Goal: Find specific fact: Find specific page/section

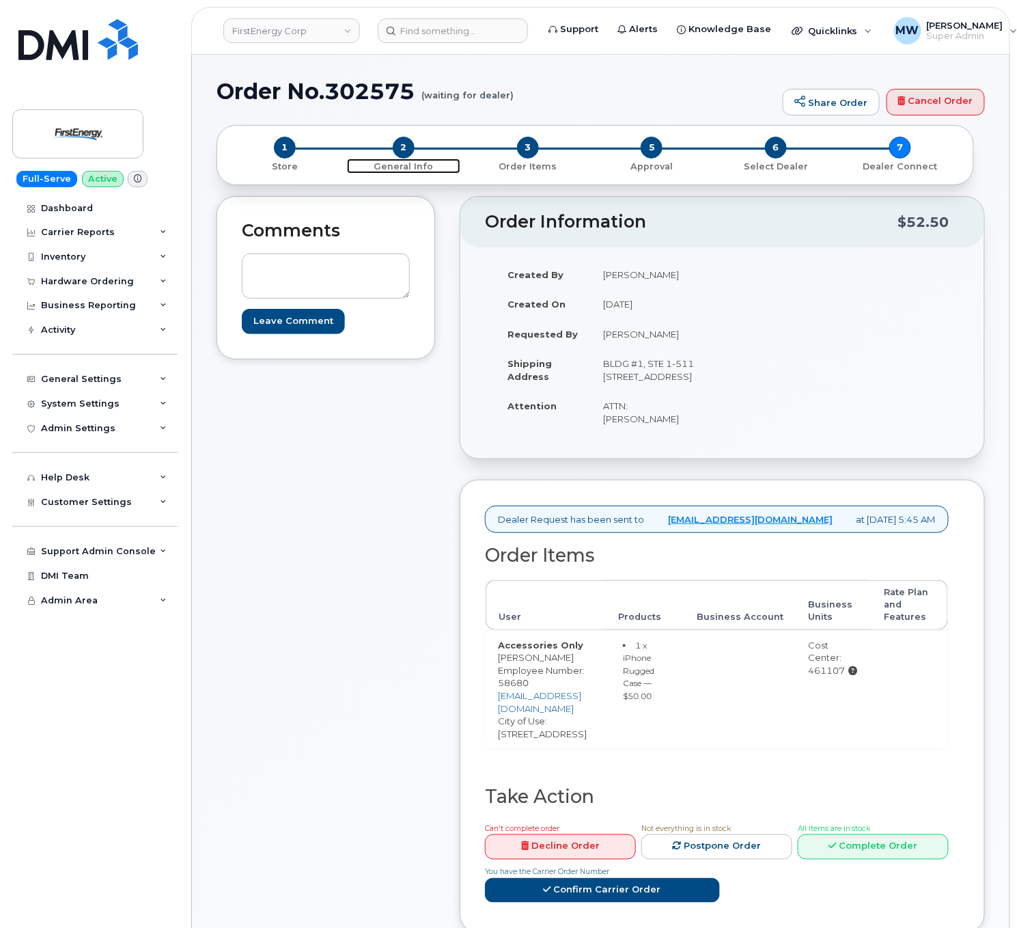
click at [407, 161] on p "General Info" at bounding box center [403, 167] width 113 height 12
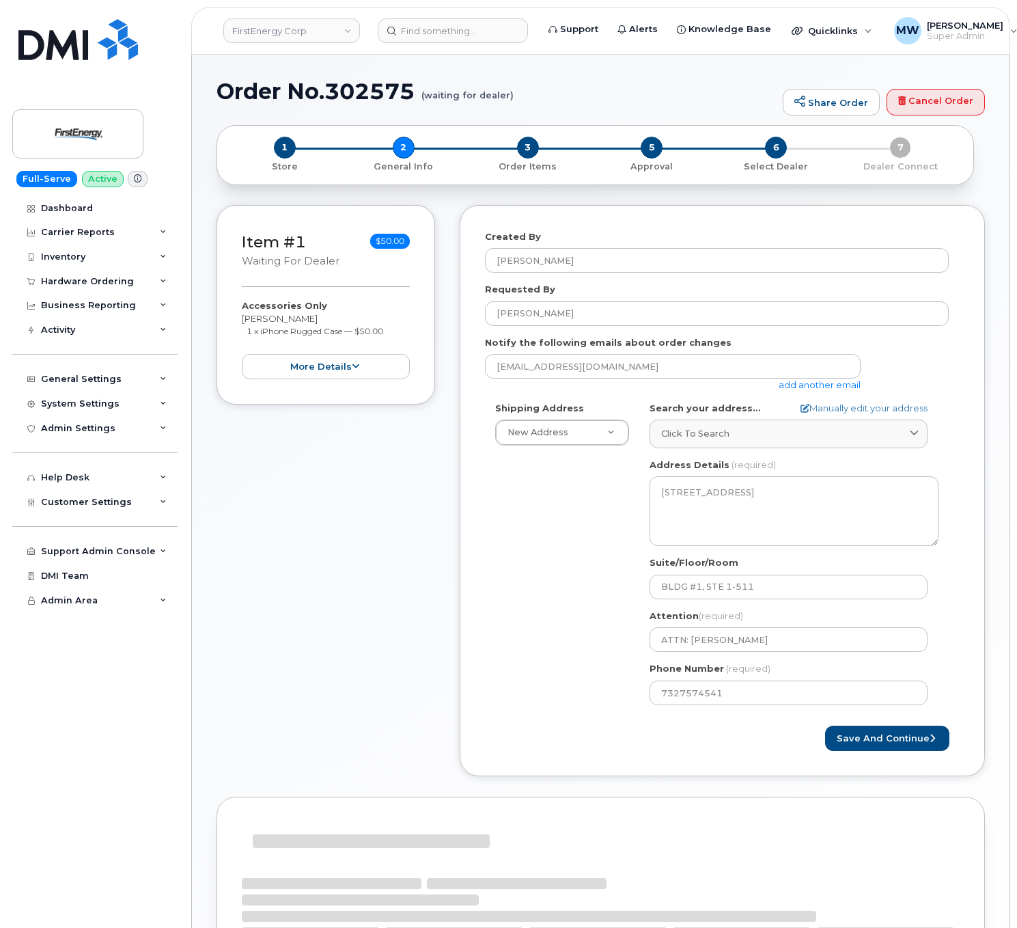
select select
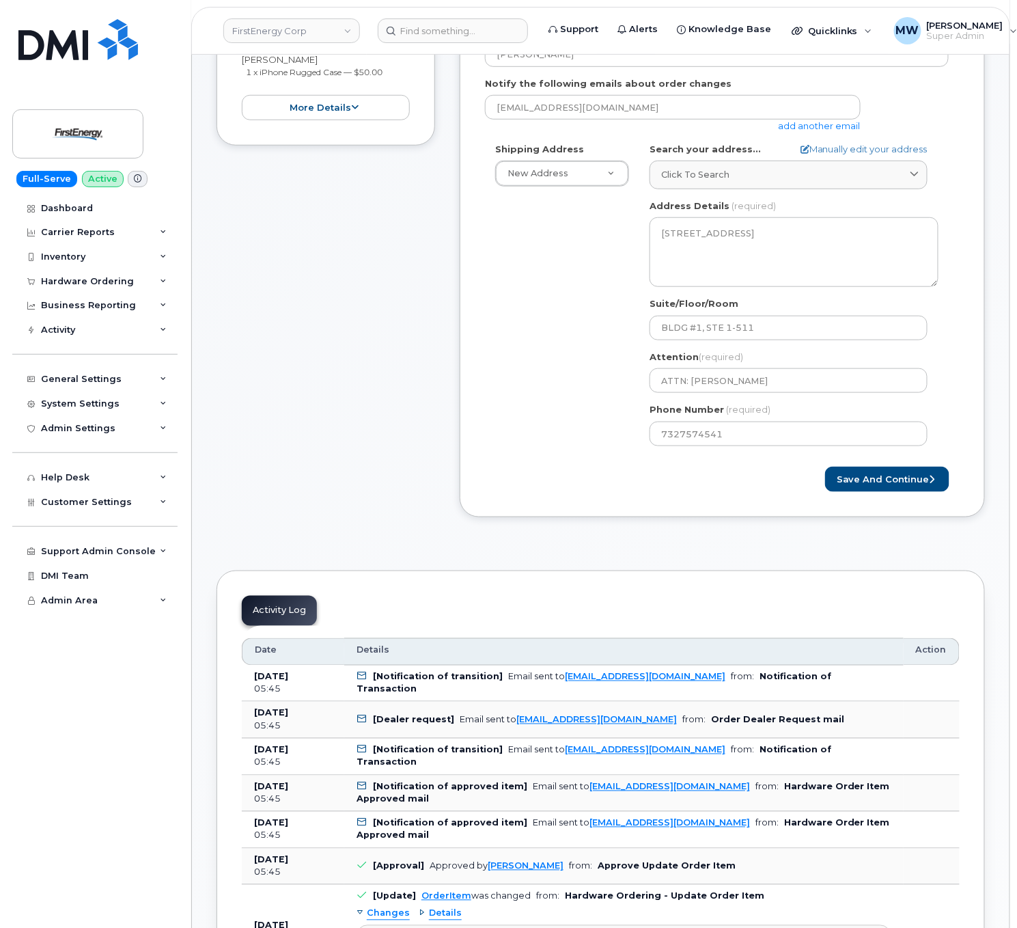
scroll to position [273, 0]
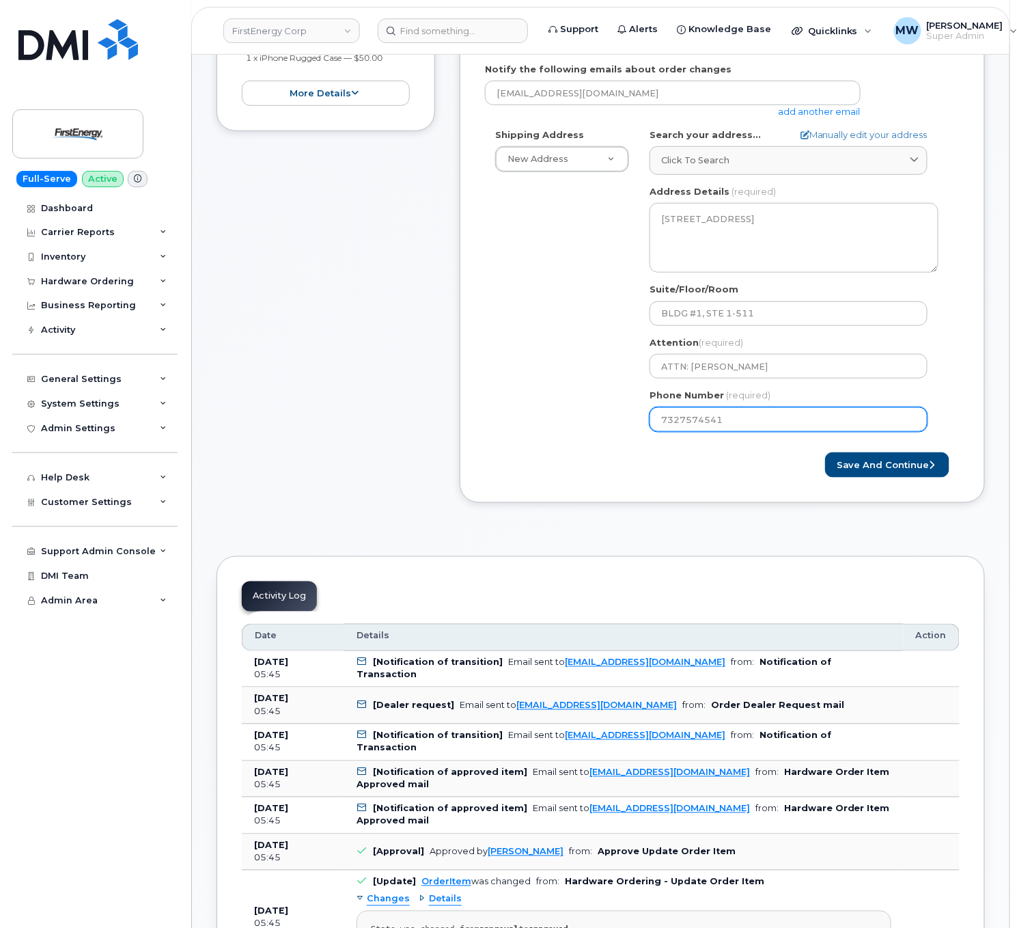
click at [674, 430] on input "7327574541" at bounding box center [789, 419] width 278 height 25
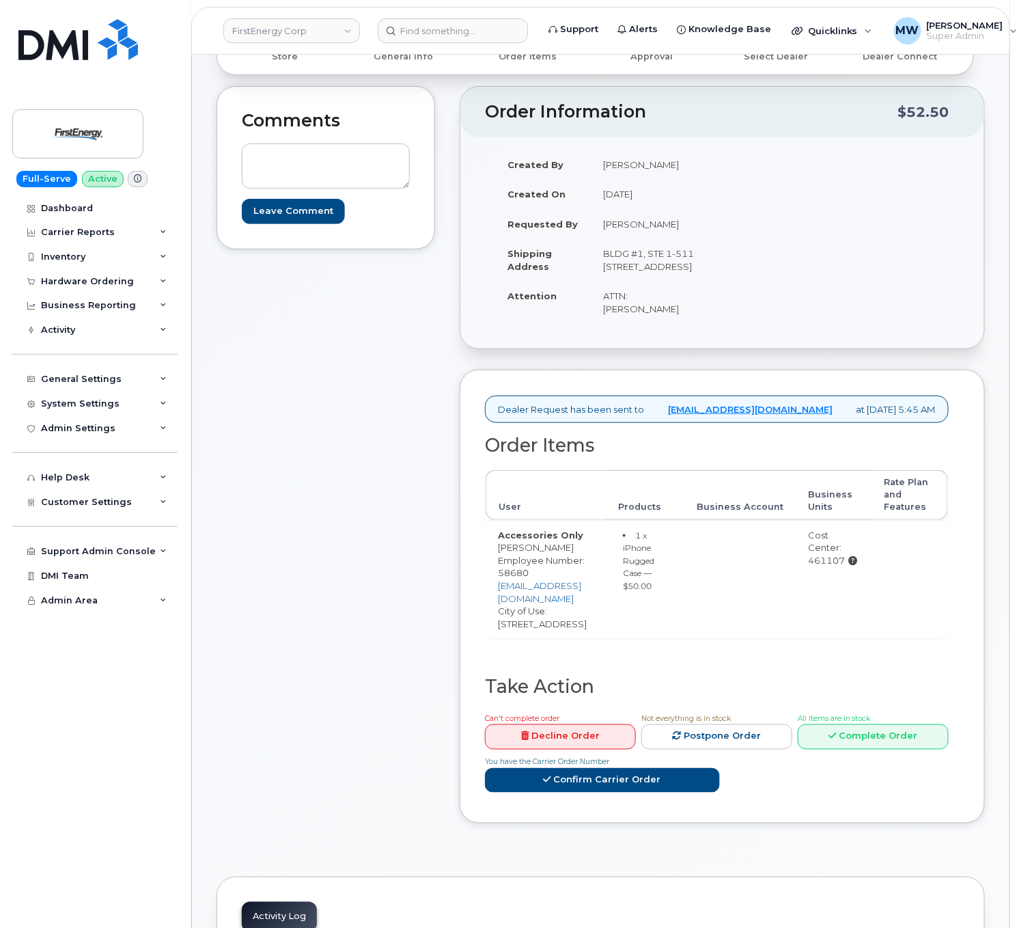
scroll to position [273, 0]
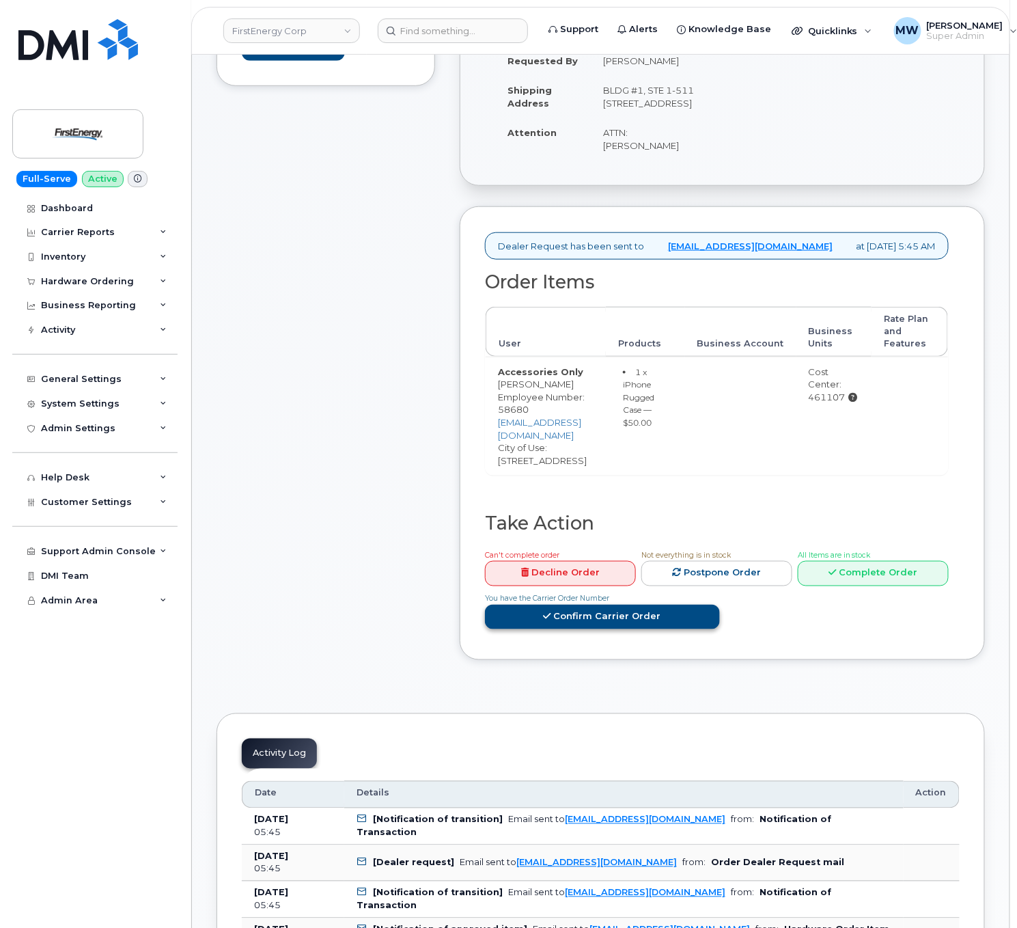
click at [656, 630] on link "Confirm Carrier Order" at bounding box center [602, 616] width 235 height 25
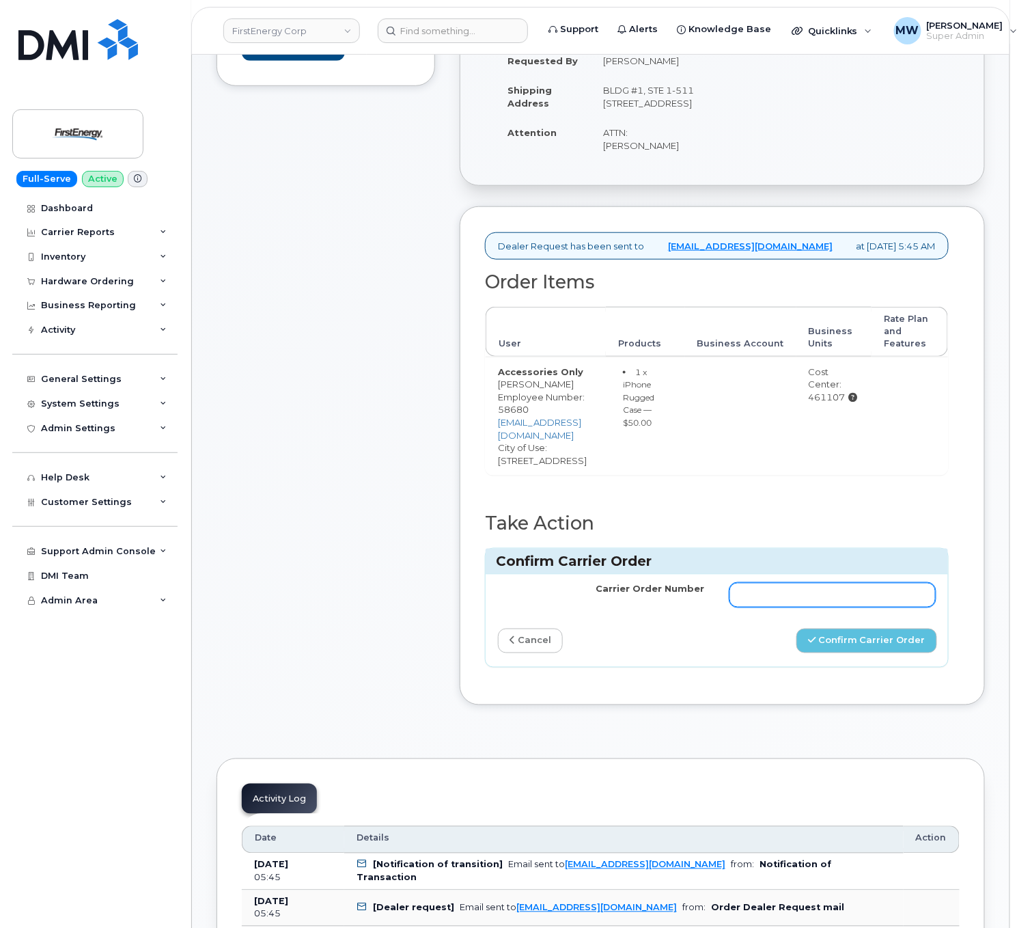
click at [787, 607] on input "Carrier Order Number" at bounding box center [832, 595] width 207 height 25
paste input "MB3000601273969"
type input "MB3000601273969"
click at [873, 654] on button "Confirm Carrier Order" at bounding box center [866, 640] width 141 height 25
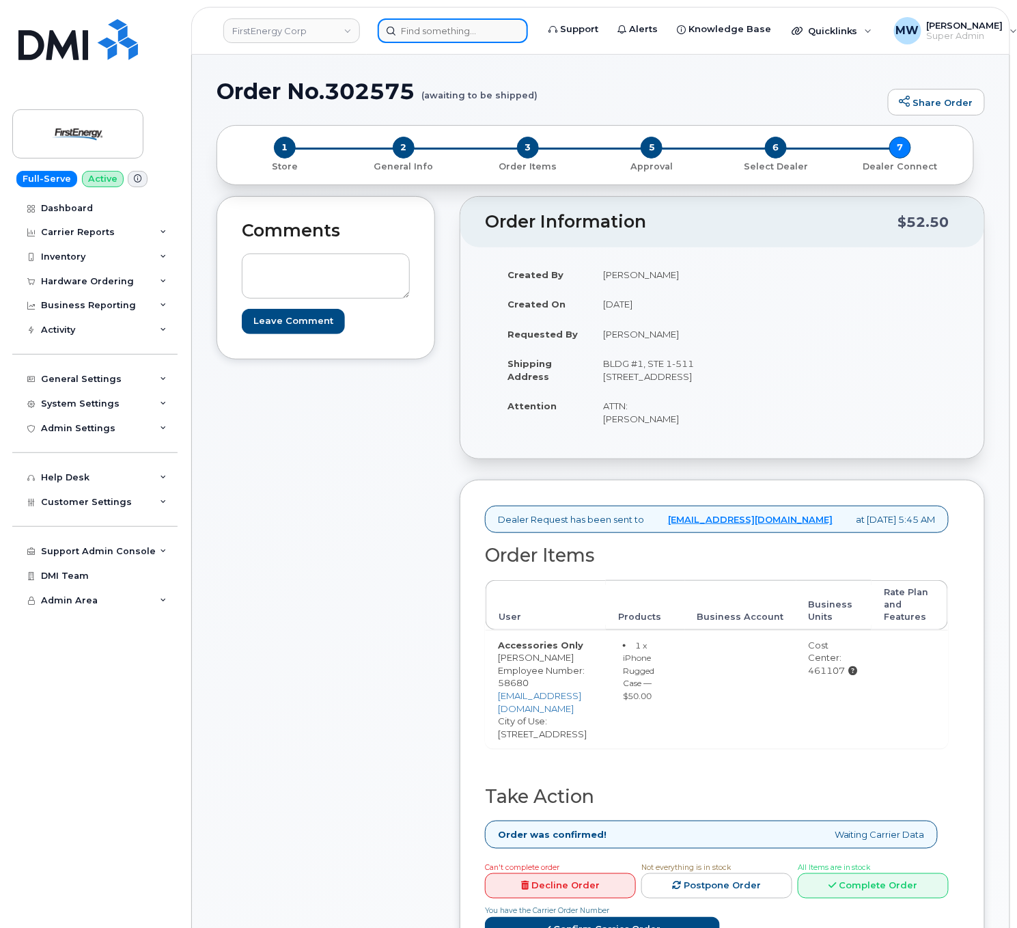
click at [471, 29] on input at bounding box center [453, 30] width 150 height 25
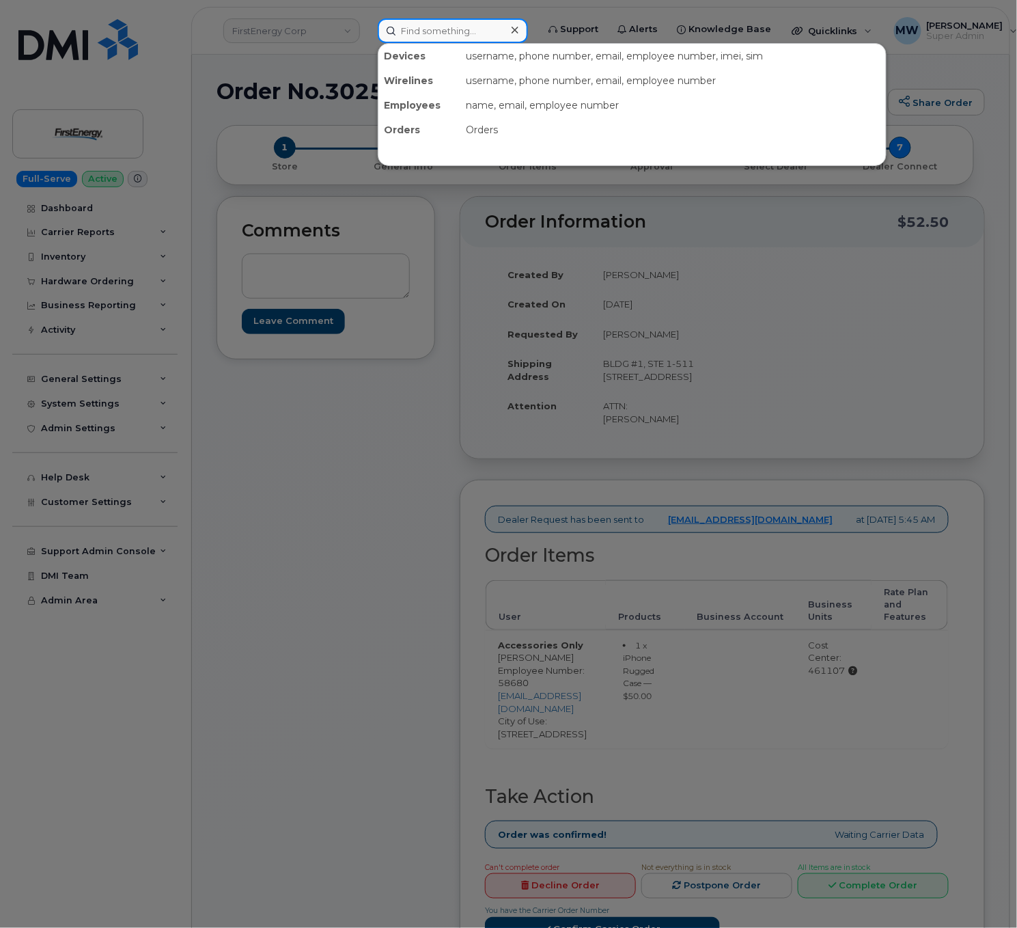
paste input "8645016164"
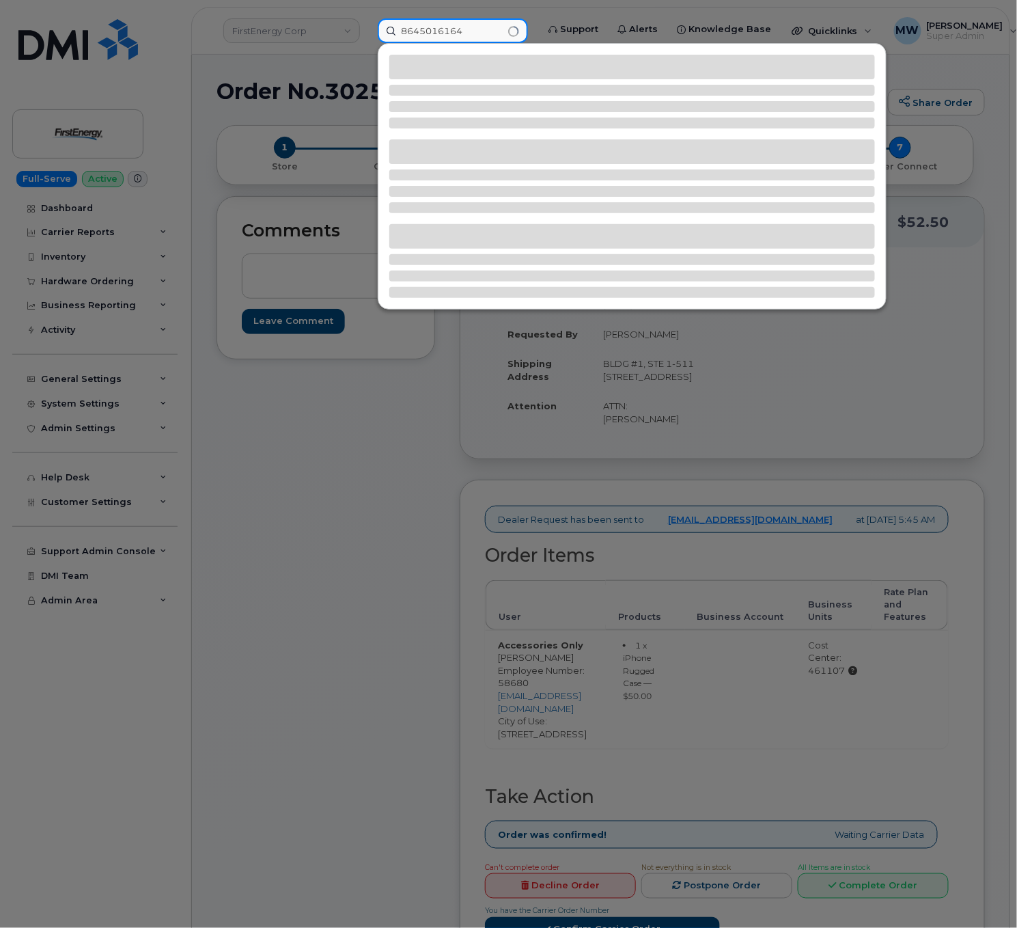
type input "8645016164"
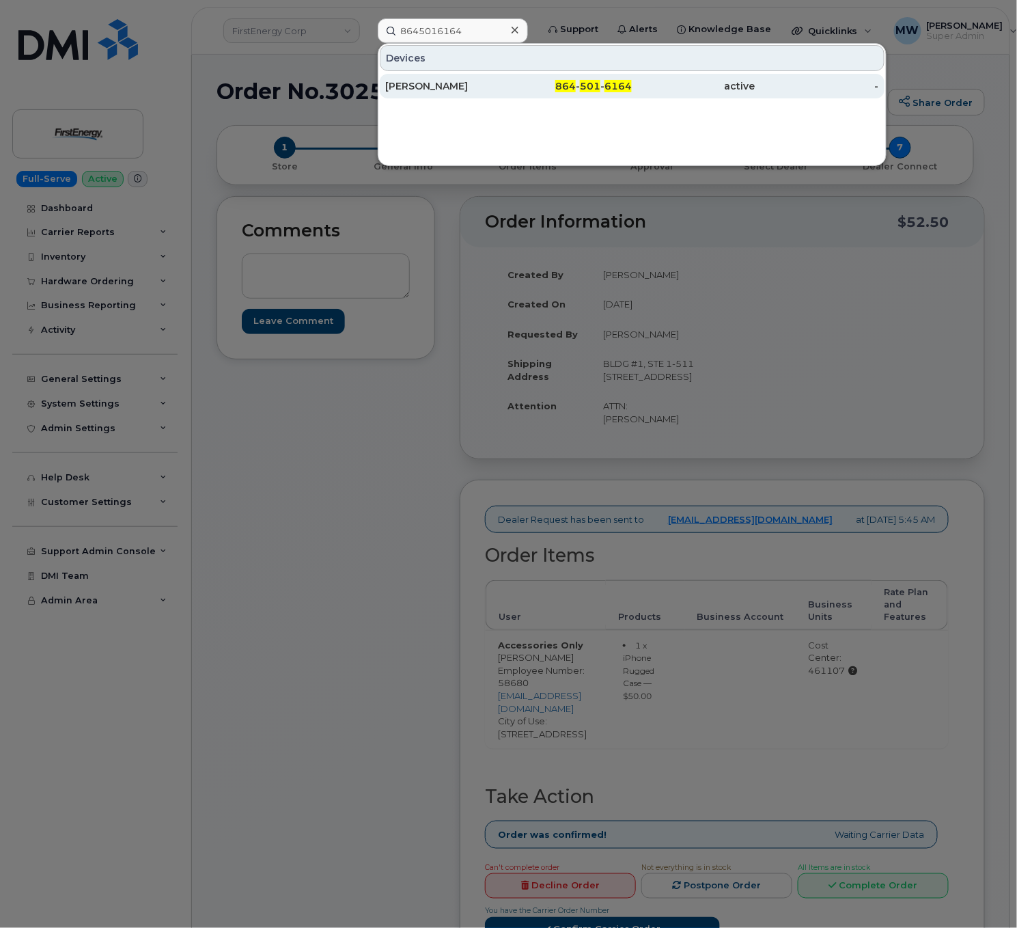
click at [520, 93] on div "864 - 501 - 6164" at bounding box center [571, 86] width 124 height 14
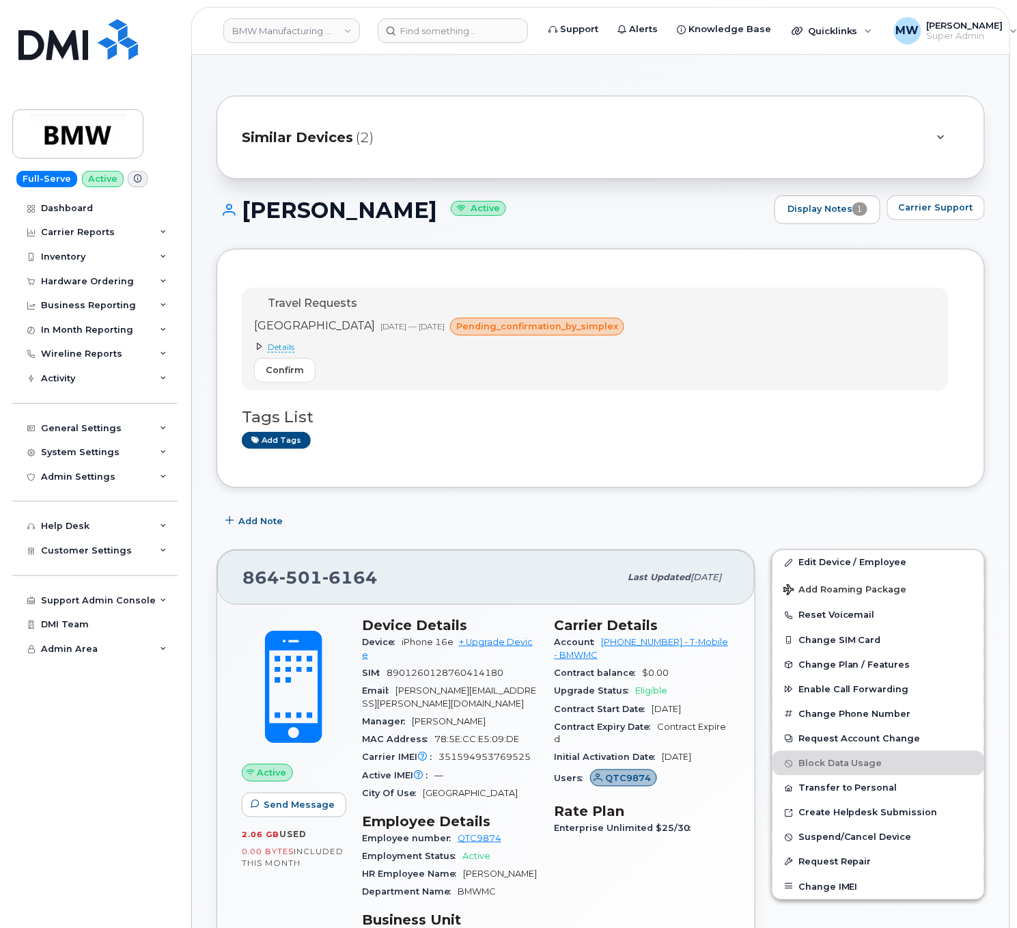
drag, startPoint x: 601, startPoint y: 658, endPoint x: 458, endPoint y: 602, distance: 154.0
click at [616, 658] on div "Account 972523090 - T-Mobile - BMWMC" at bounding box center [643, 648] width 176 height 31
drag, startPoint x: 423, startPoint y: 210, endPoint x: 248, endPoint y: 207, distance: 175.6
click at [248, 207] on h1 "Matthew Carroll Active" at bounding box center [492, 210] width 551 height 24
copy h1 "Matthew Carroll"
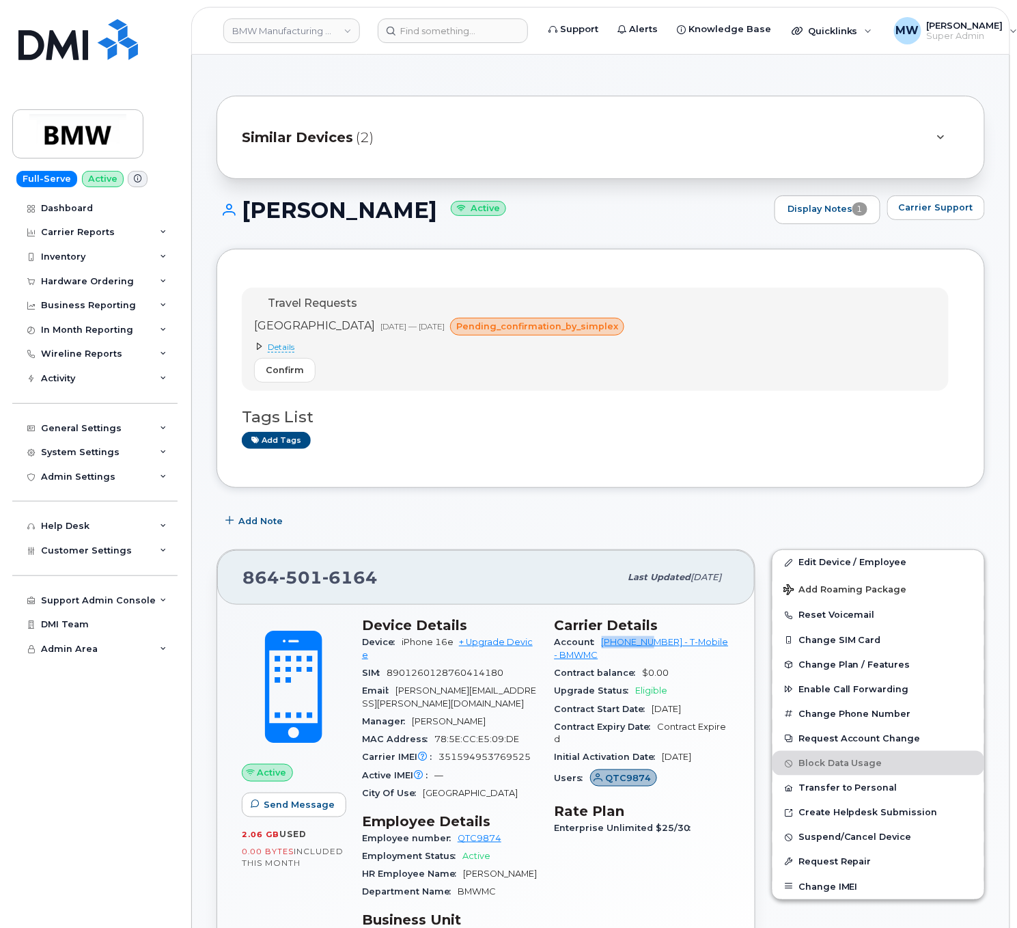
drag, startPoint x: 598, startPoint y: 650, endPoint x: 656, endPoint y: 653, distance: 58.8
click at [656, 653] on div "Account 972523090 - T-Mobile - BMWMC" at bounding box center [643, 648] width 176 height 31
copy link "972523090"
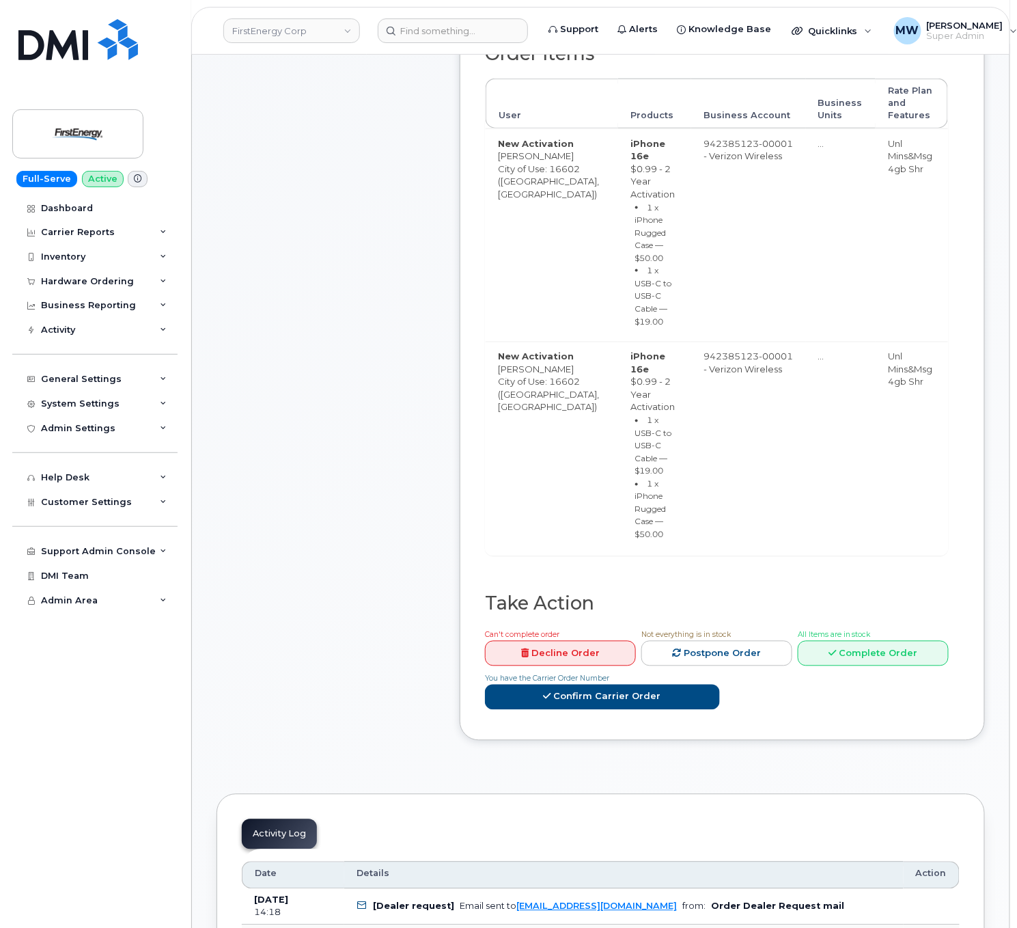
scroll to position [546, 0]
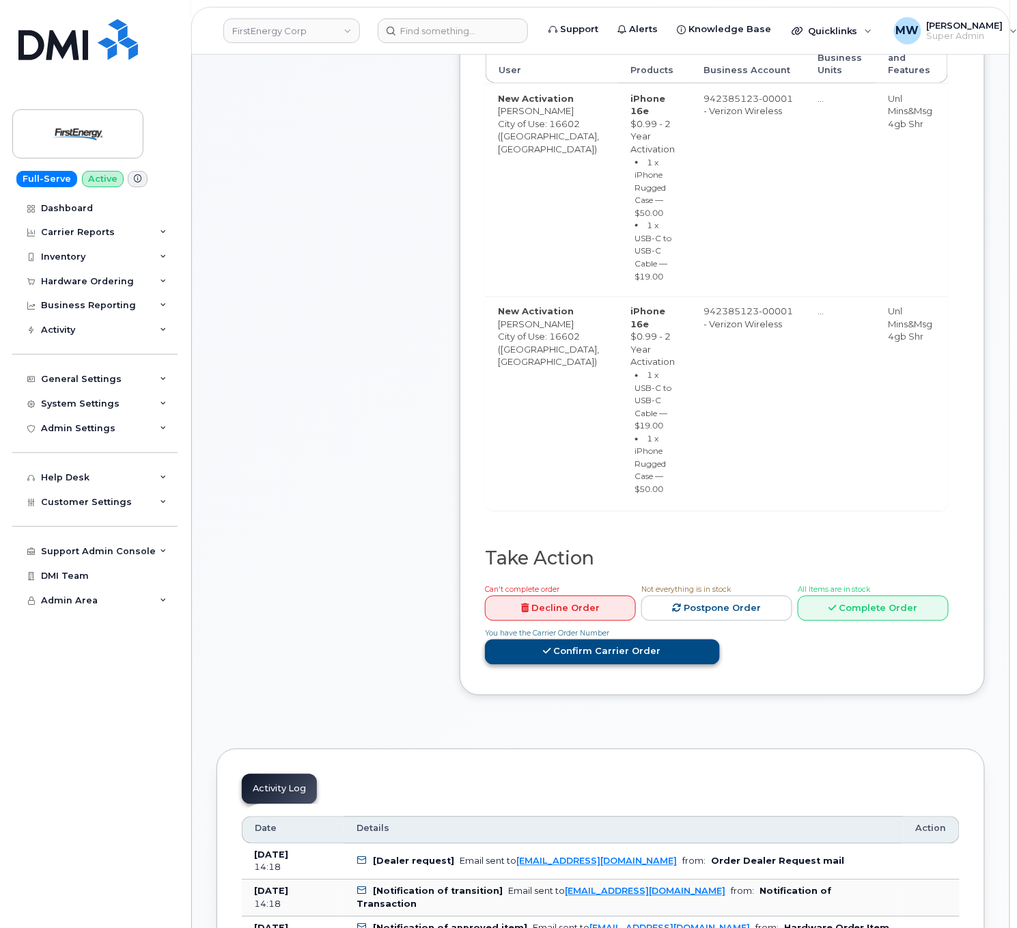
click at [698, 639] on link "Confirm Carrier Order" at bounding box center [602, 651] width 235 height 25
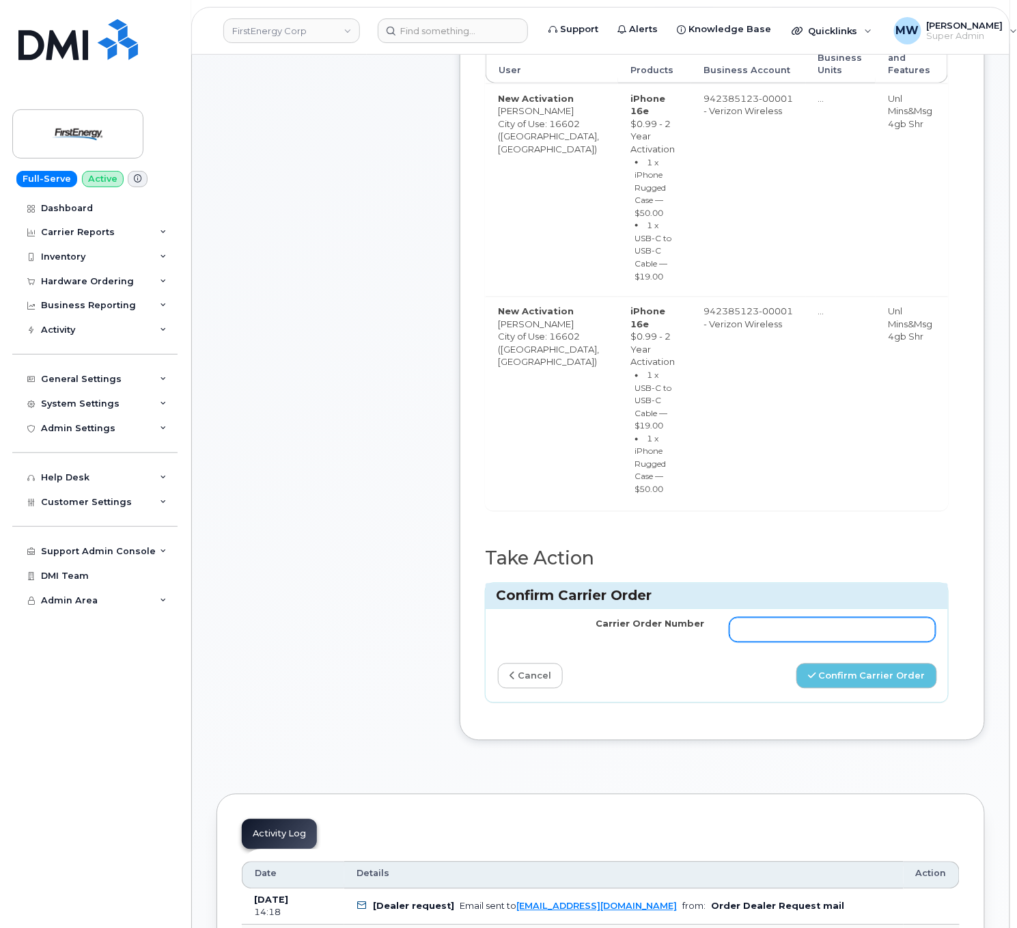
drag, startPoint x: 767, startPoint y: 511, endPoint x: 785, endPoint y: 523, distance: 22.2
click at [767, 617] on input "Carrier Order Number" at bounding box center [832, 629] width 207 height 25
paste input "MB3000601290325"
type input "MB3000601290325"
click at [837, 663] on button "Confirm Carrier Order" at bounding box center [866, 675] width 141 height 25
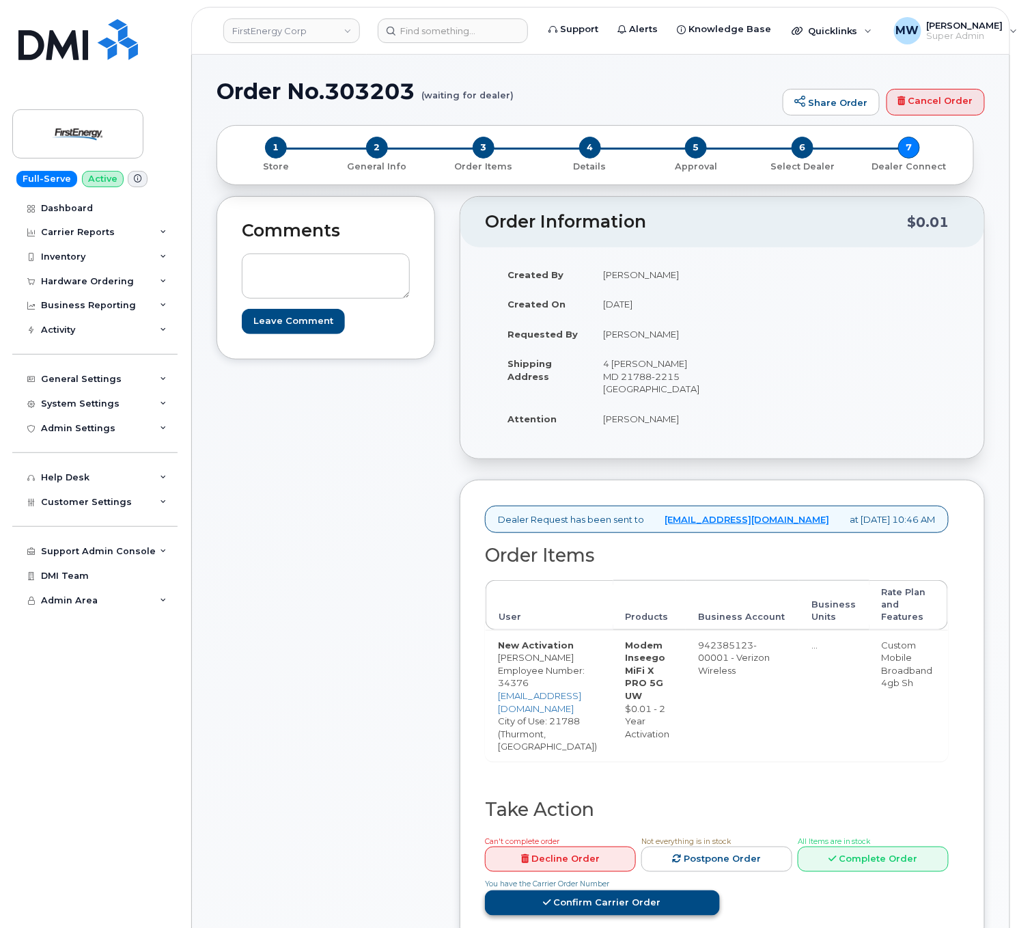
click at [720, 890] on link "Confirm Carrier Order" at bounding box center [602, 902] width 235 height 25
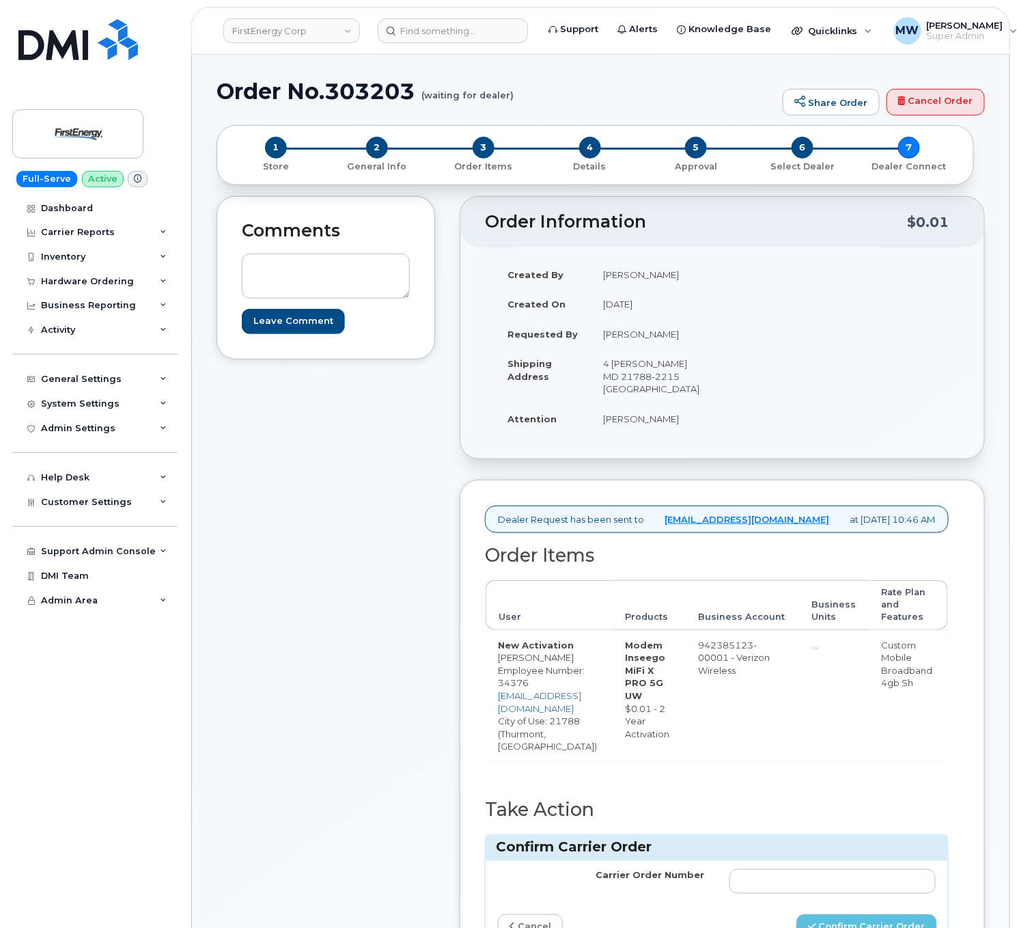
click at [842, 874] on td at bounding box center [833, 881] width 232 height 41
click at [848, 875] on td at bounding box center [833, 881] width 232 height 41
click at [860, 893] on input "Carrier Order Number" at bounding box center [832, 881] width 207 height 25
paste input "MB3000601293995"
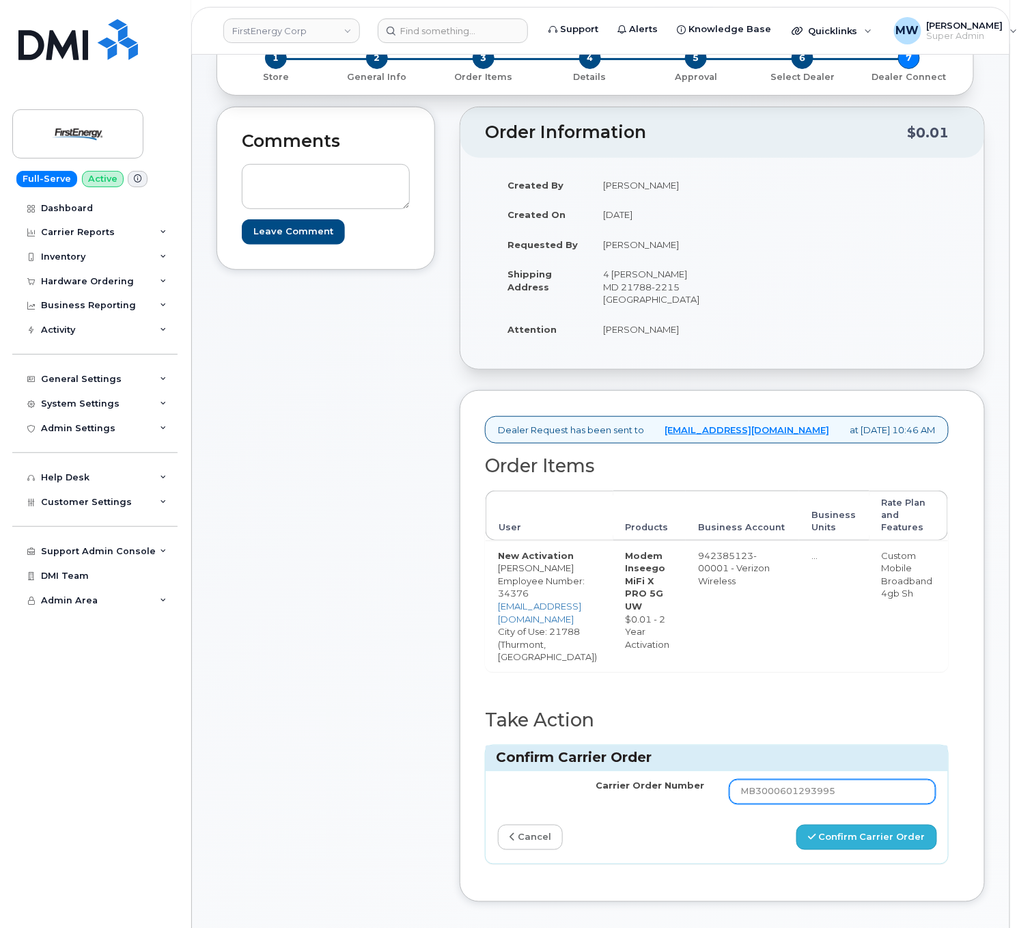
scroll to position [137, 0]
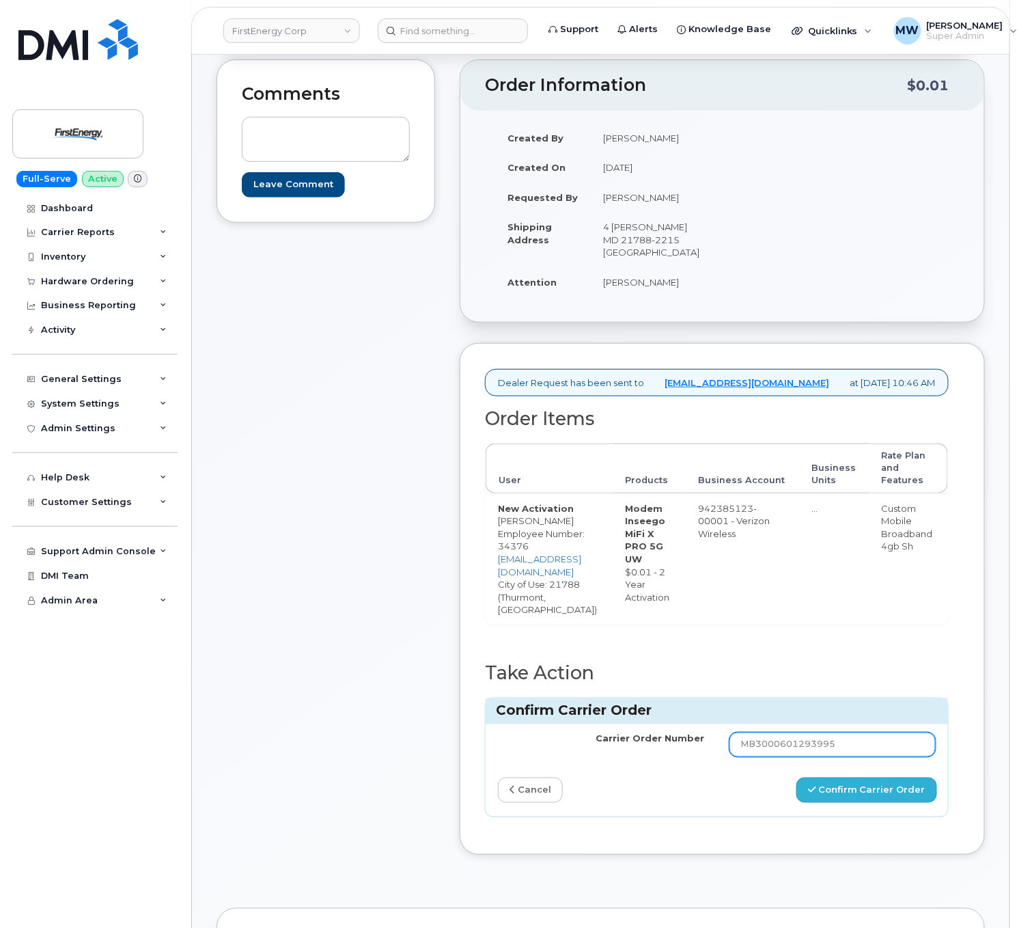
type input "MB3000601293995"
click at [877, 787] on button "Confirm Carrier Order" at bounding box center [866, 789] width 141 height 25
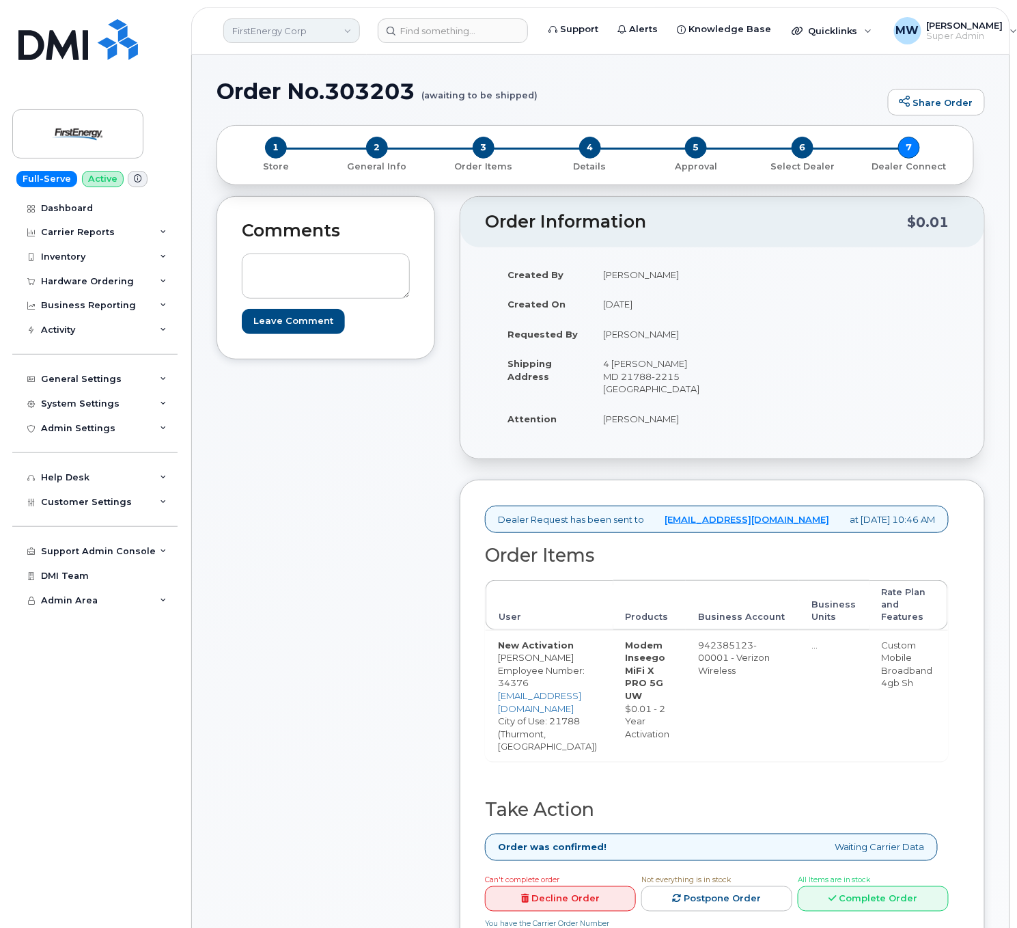
click at [301, 40] on link "FirstEnergy Corp" at bounding box center [291, 30] width 137 height 25
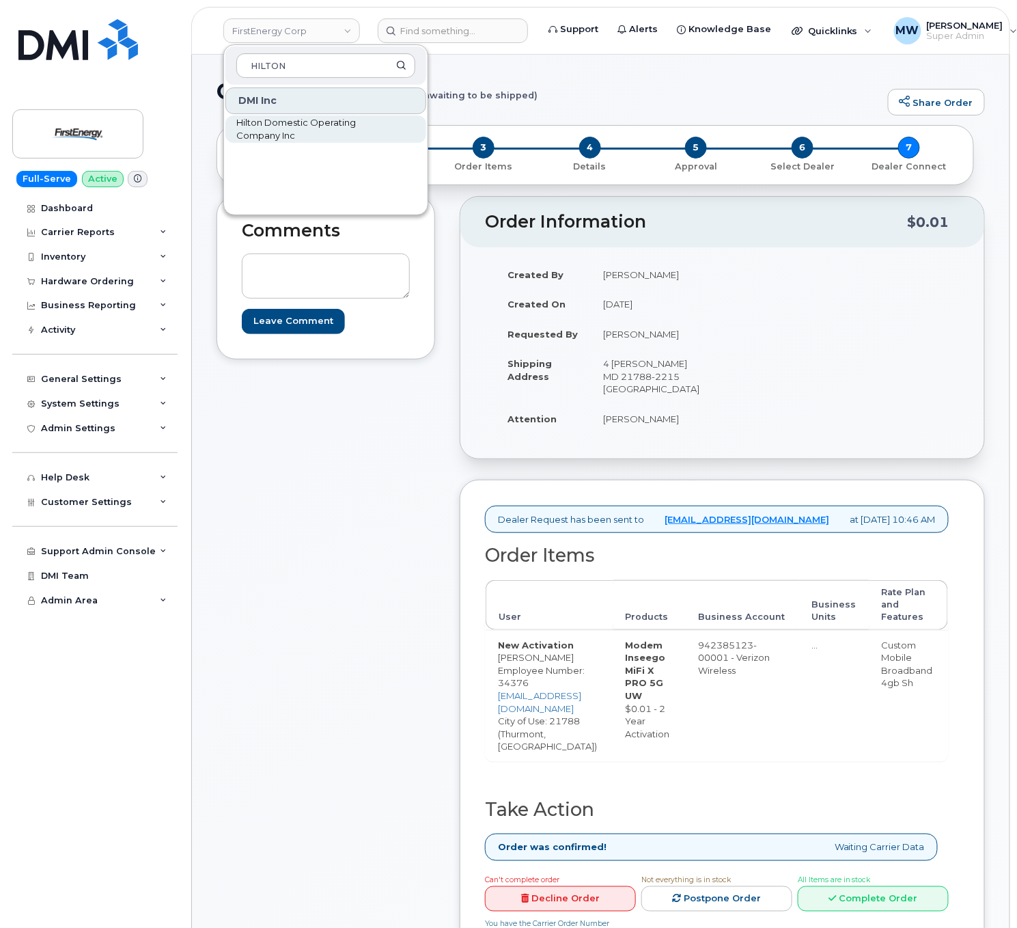
type input "HILTON"
click at [297, 141] on span "Hilton Domestic Operating Company Inc" at bounding box center [314, 129] width 157 height 27
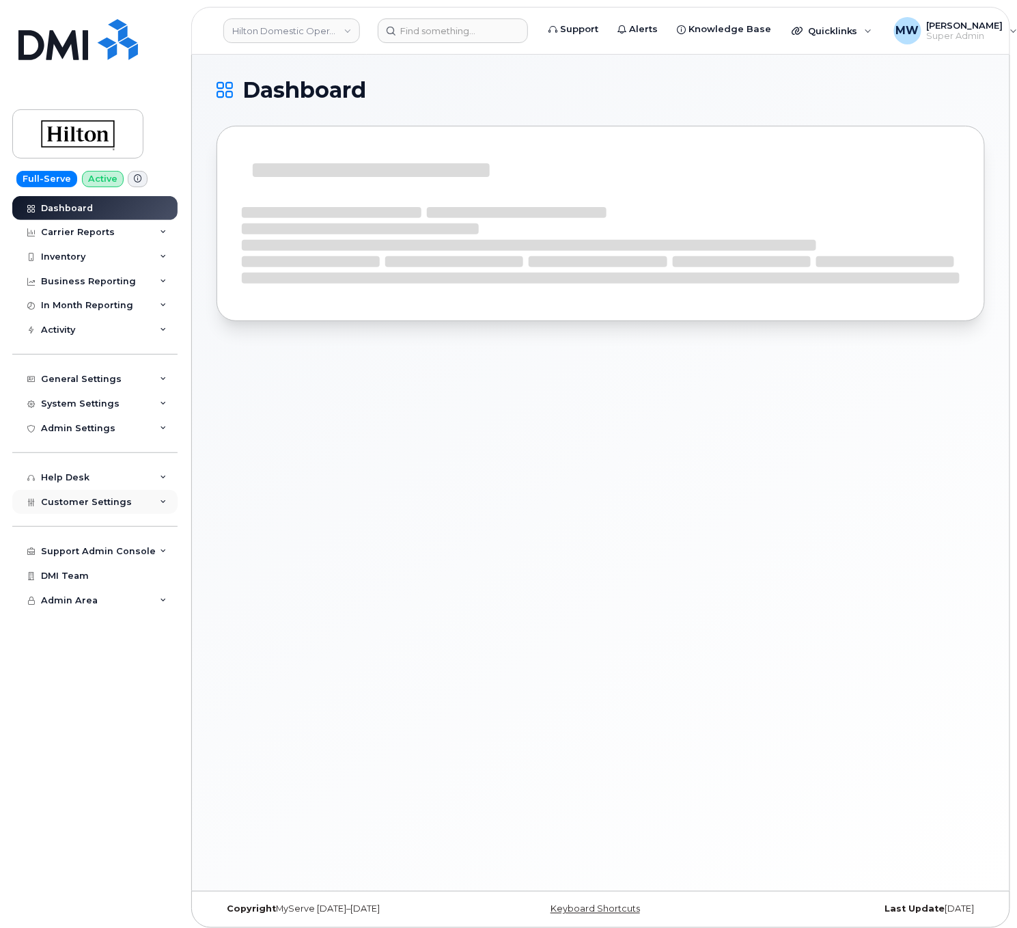
click at [101, 490] on div "Customer Settings" at bounding box center [94, 502] width 165 height 25
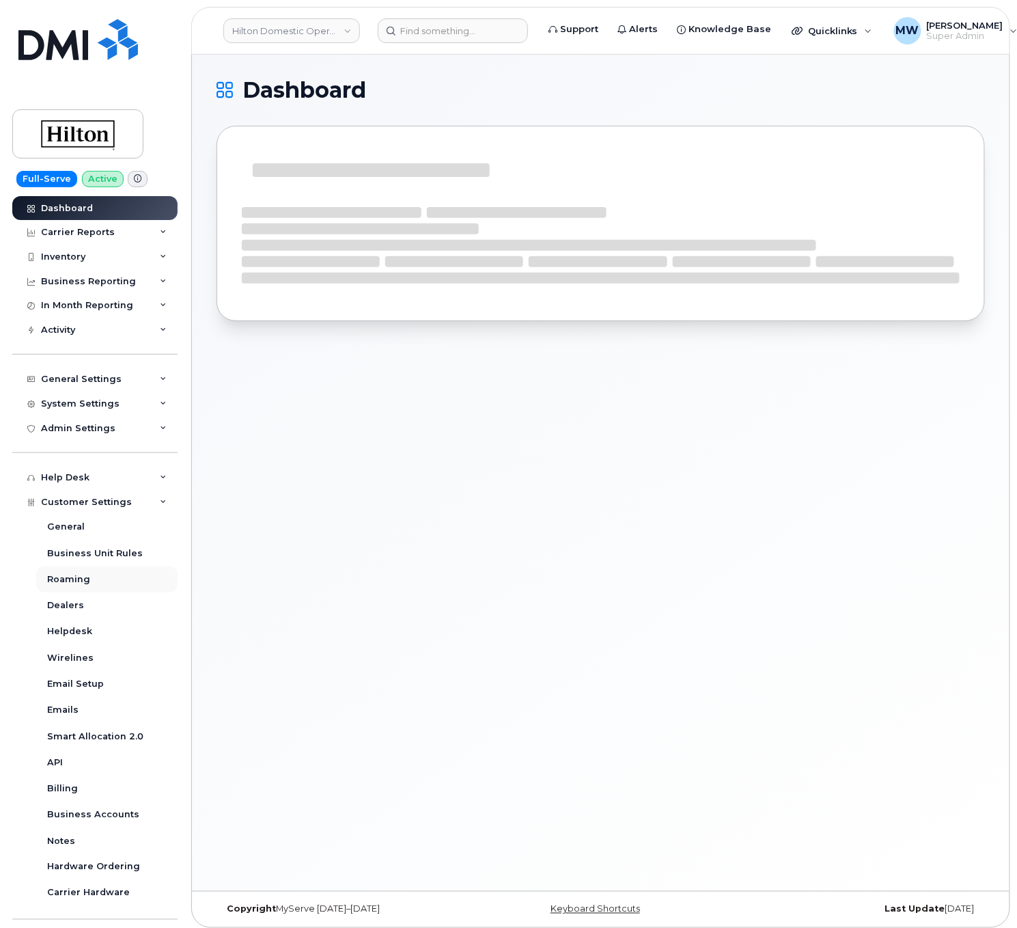
scroll to position [76, 0]
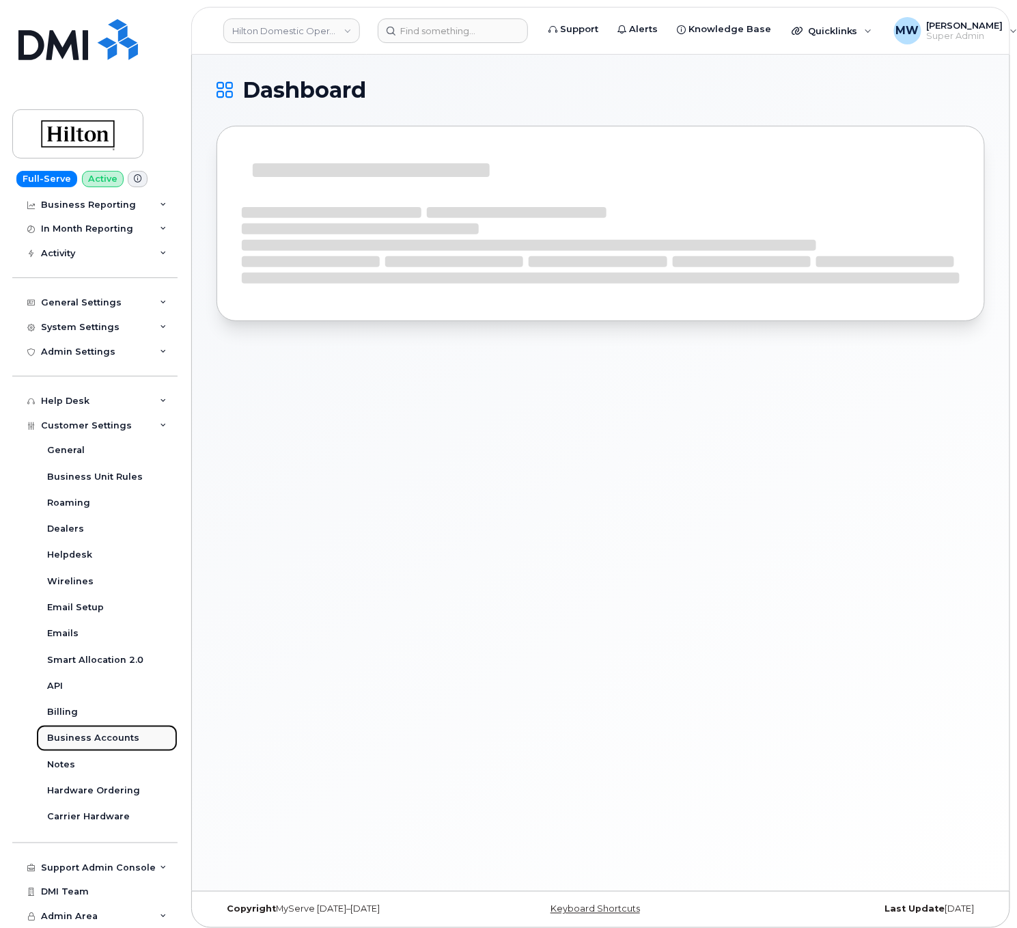
click at [96, 740] on div "Business Accounts" at bounding box center [93, 737] width 92 height 12
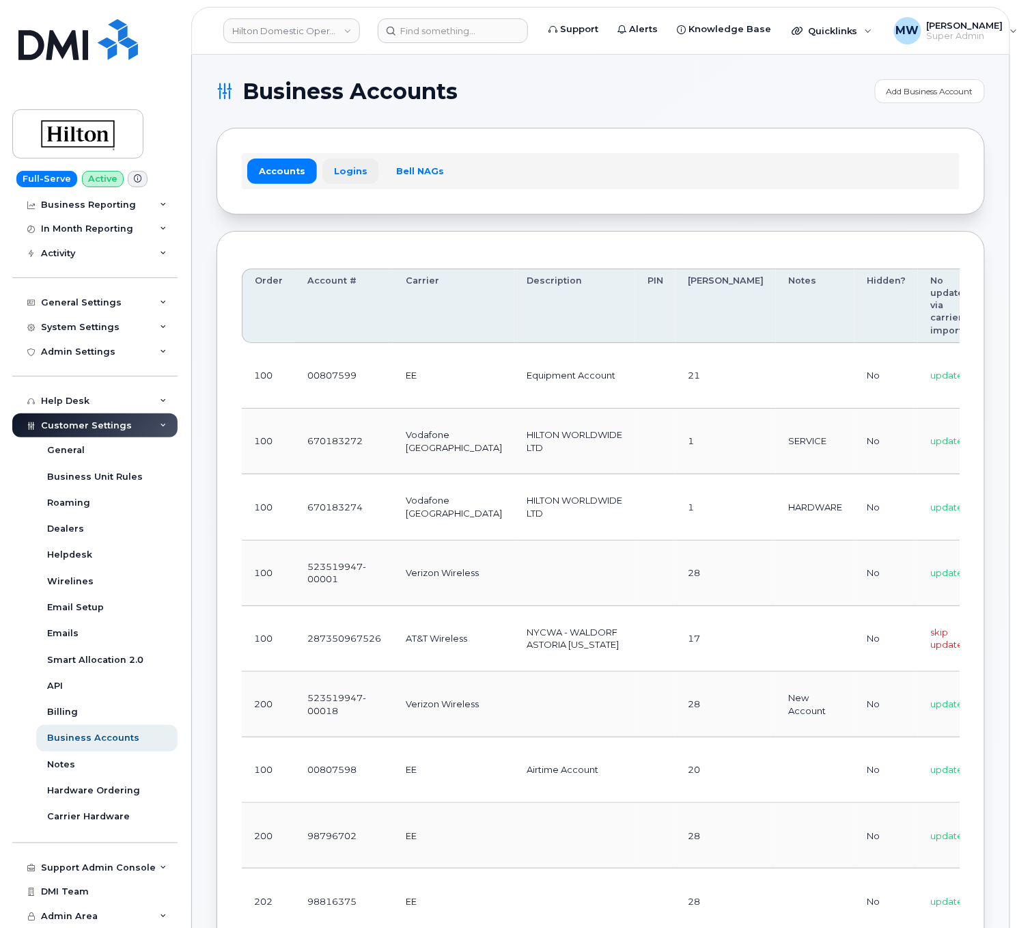
click at [365, 183] on link "Logins" at bounding box center [350, 170] width 57 height 25
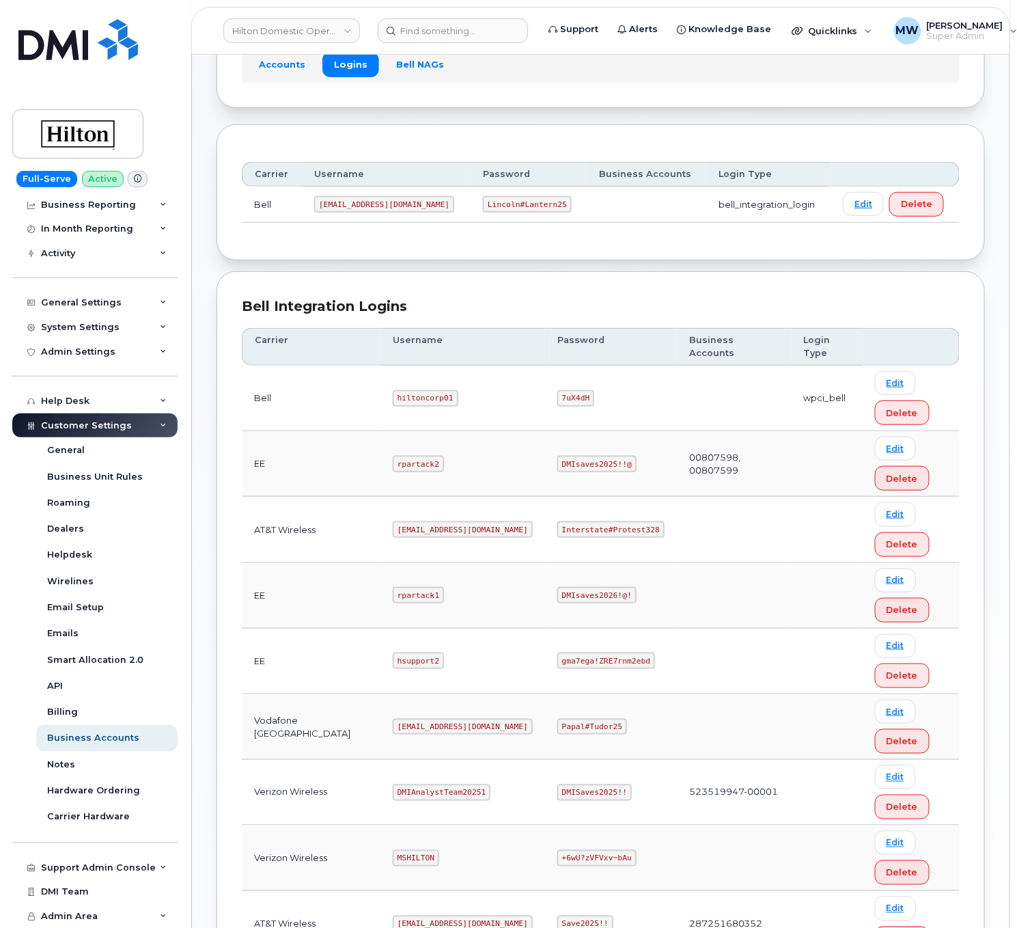
scroll to position [137, 0]
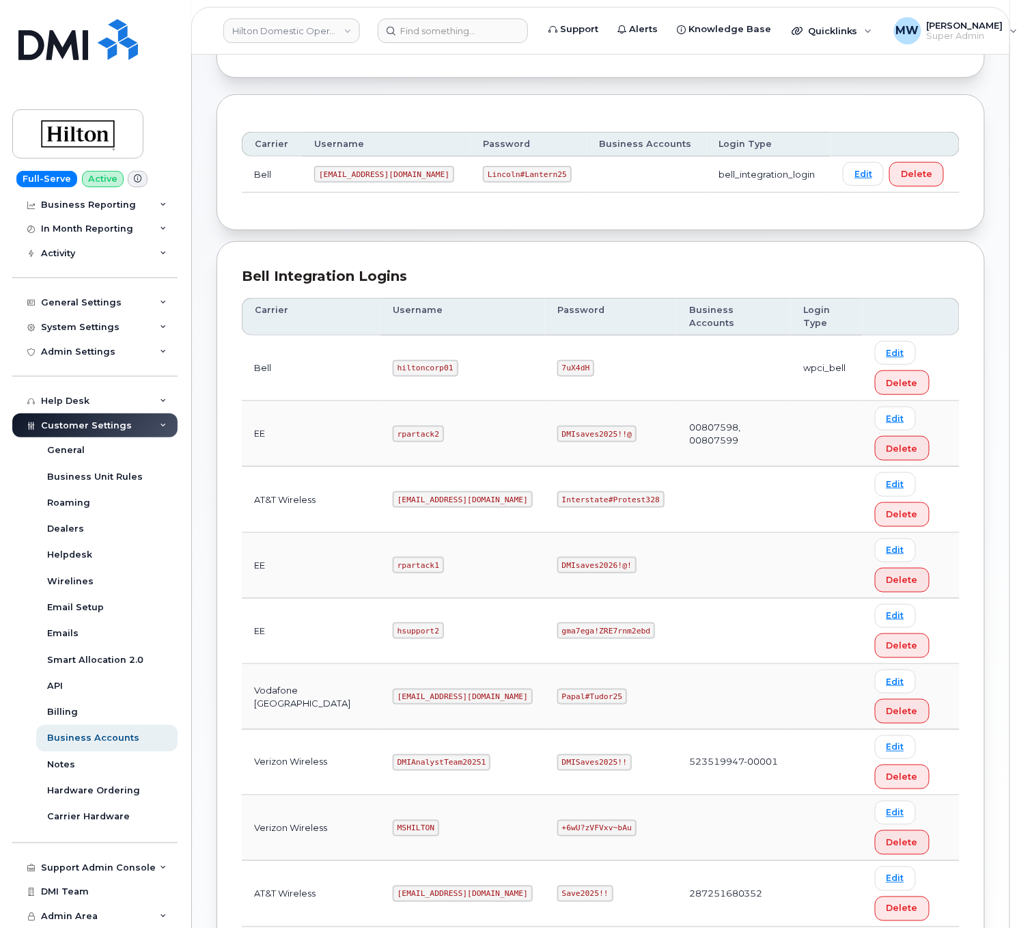
click at [417, 507] on code "[EMAIL_ADDRESS][DOMAIN_NAME]" at bounding box center [463, 499] width 140 height 16
copy code "[EMAIL_ADDRESS][DOMAIN_NAME]"
click at [596, 507] on code "Interstate#Protest328" at bounding box center [610, 499] width 107 height 16
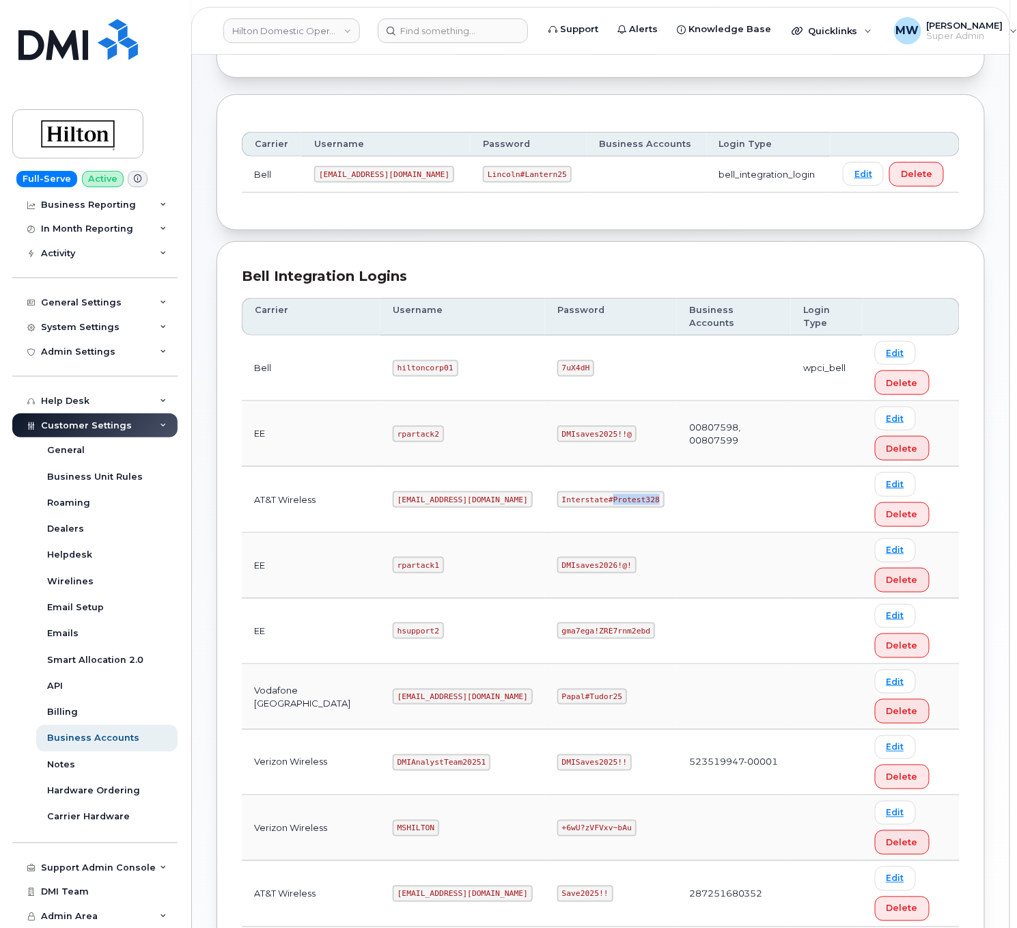
click at [596, 507] on code "Interstate#Protest328" at bounding box center [610, 499] width 107 height 16
drag, startPoint x: 596, startPoint y: 509, endPoint x: 602, endPoint y: 503, distance: 8.2
click at [596, 507] on code "Interstate#Protest328" at bounding box center [610, 499] width 107 height 16
copy code "Interstate#Protest328"
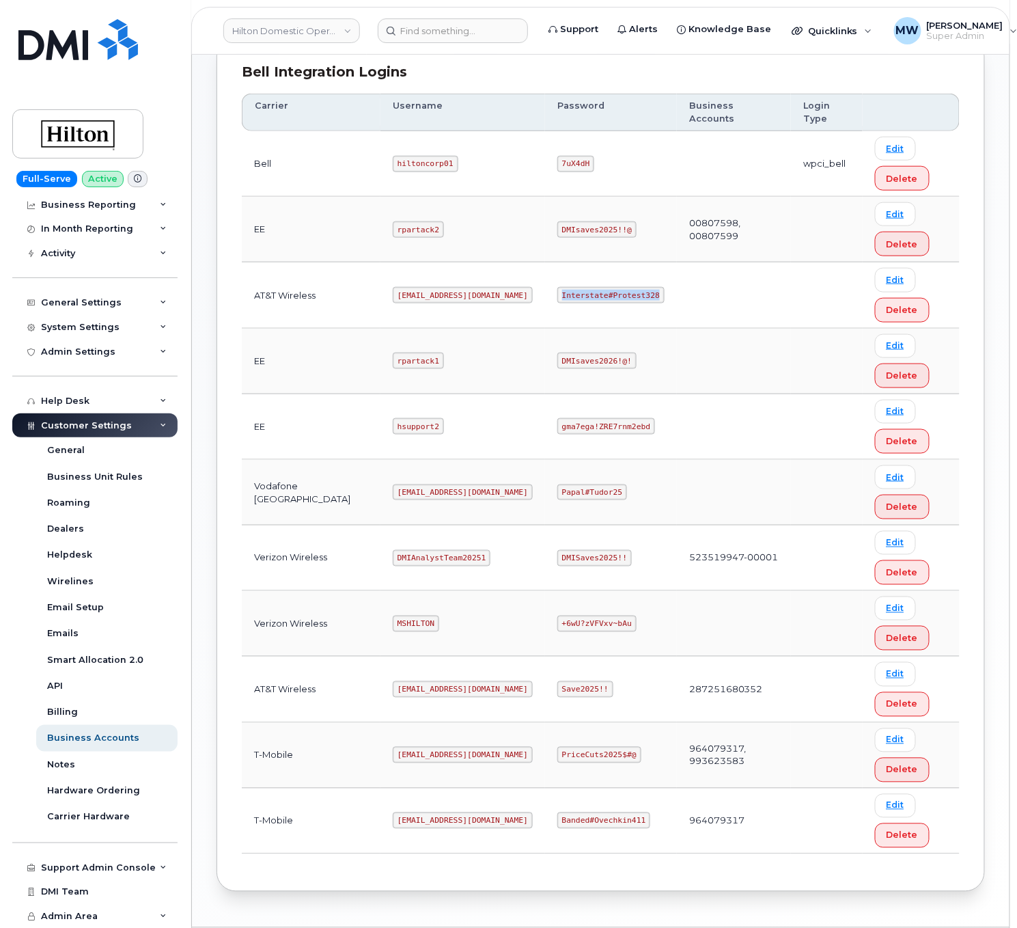
scroll to position [404, 0]
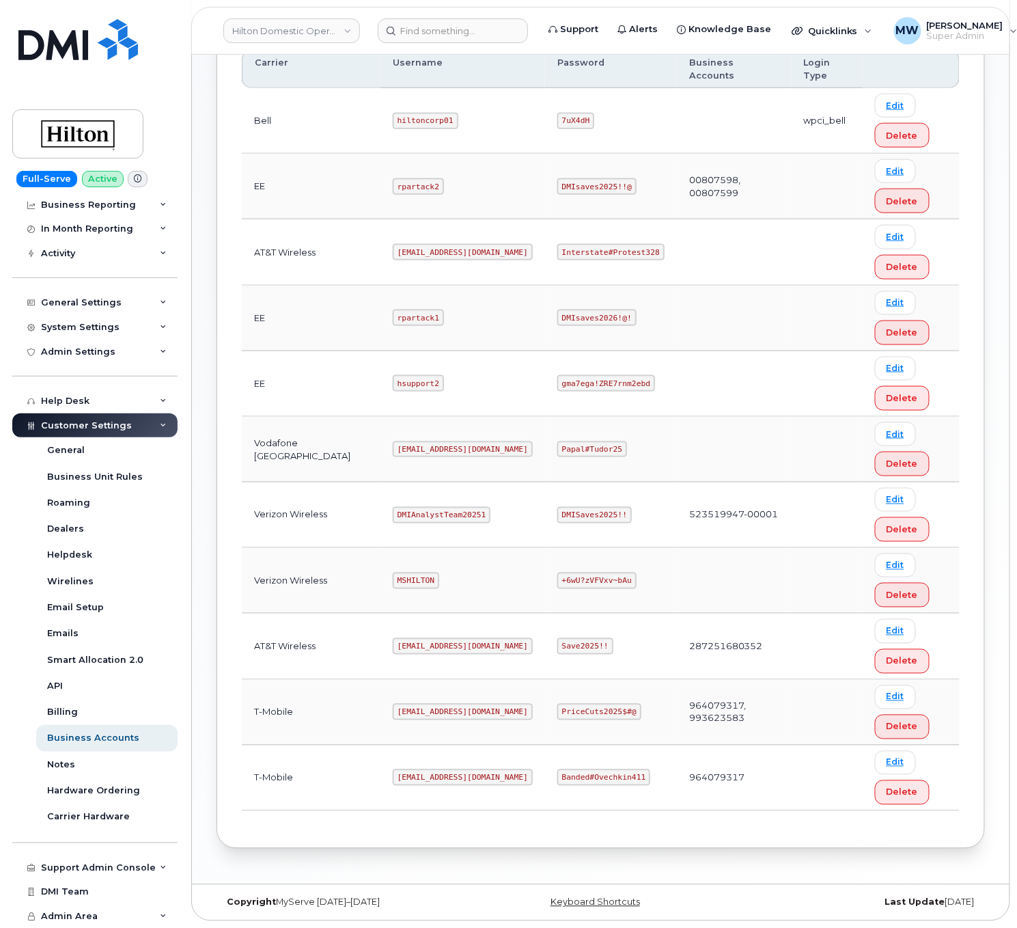
click at [437, 779] on code "[EMAIL_ADDRESS][DOMAIN_NAME]" at bounding box center [463, 777] width 140 height 16
click at [436, 779] on code "[EMAIL_ADDRESS][DOMAIN_NAME]" at bounding box center [463, 777] width 140 height 16
click at [434, 779] on code "[EMAIL_ADDRESS][DOMAIN_NAME]" at bounding box center [463, 777] width 140 height 16
copy code "[EMAIL_ADDRESS][DOMAIN_NAME]"
click at [563, 777] on code "Banded#Ovechkin411" at bounding box center [603, 777] width 93 height 16
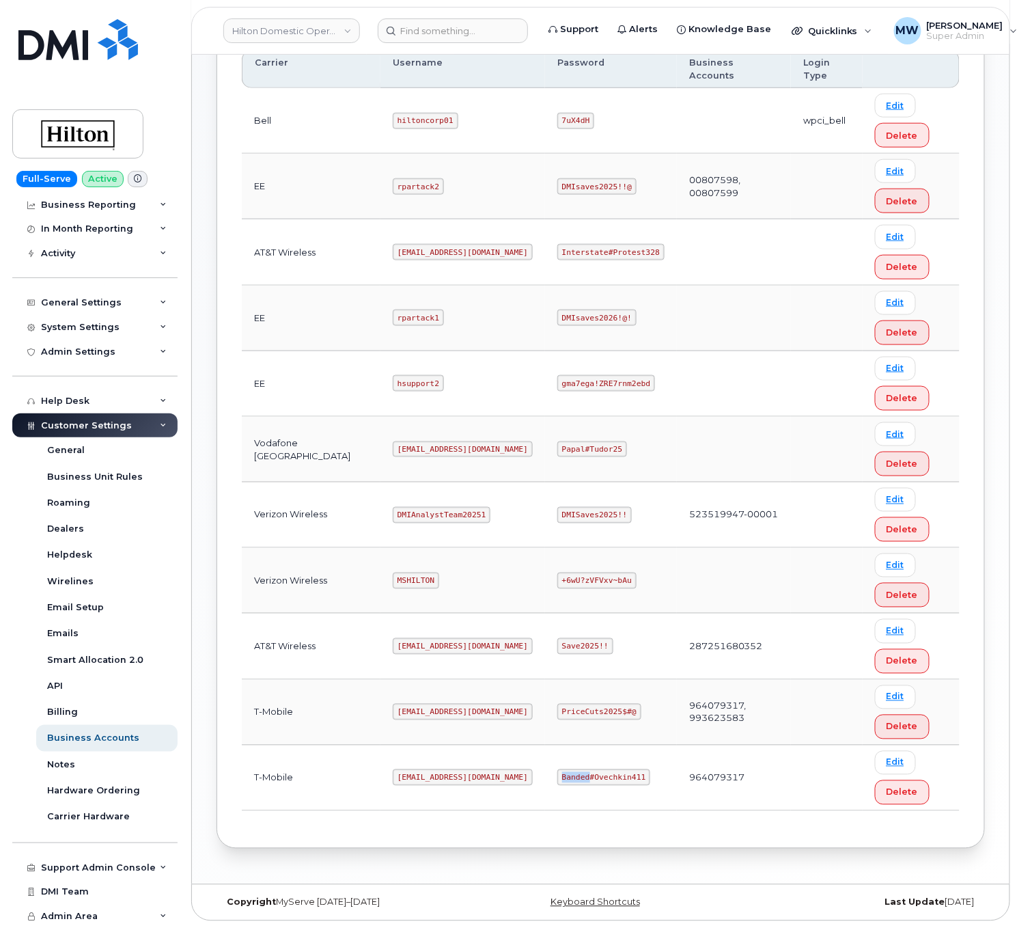
click at [563, 777] on code "Banded#Ovechkin411" at bounding box center [603, 777] width 93 height 16
copy code "Banded#Ovechkin411"
click at [401, 574] on code "MSHILTON" at bounding box center [416, 580] width 46 height 16
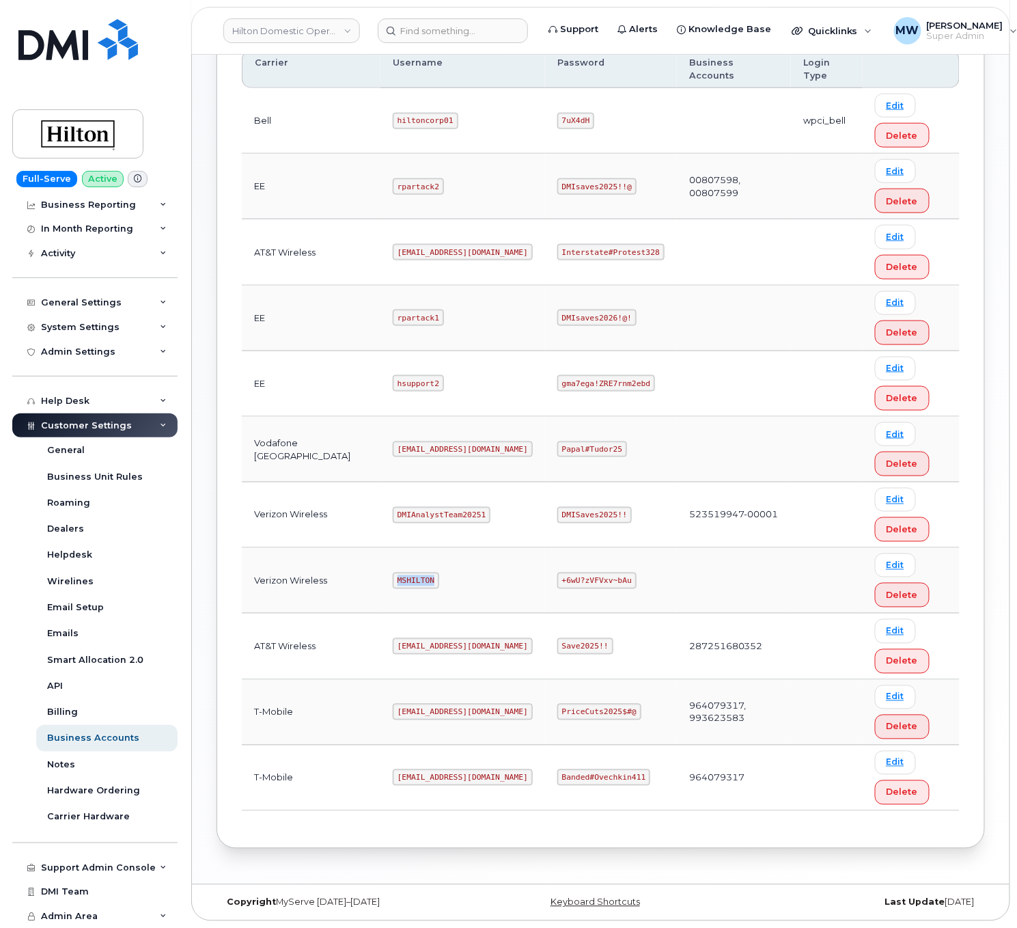
copy code "MSHILTON"
click at [607, 576] on code "+6wU?zVFVxv~bAu" at bounding box center [596, 580] width 79 height 16
click at [602, 576] on code "+6wU?zVFVxv~bAu" at bounding box center [596, 580] width 79 height 16
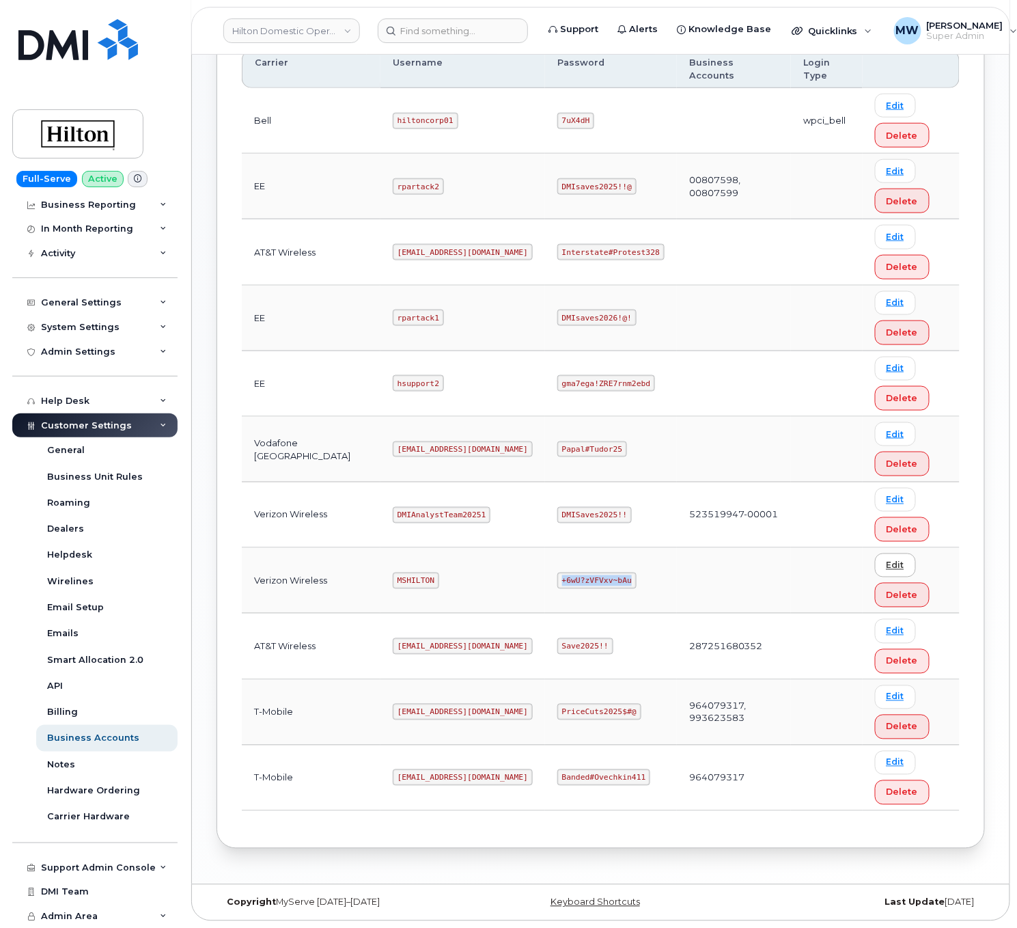
copy code "+6wU?zVFVxv~bAu"
